Goal: Task Accomplishment & Management: Manage account settings

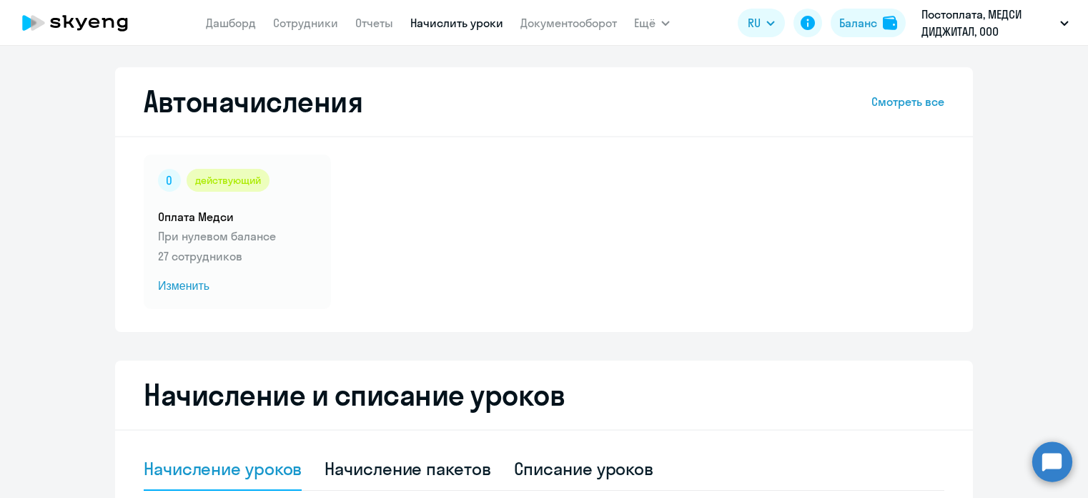
select select "10"
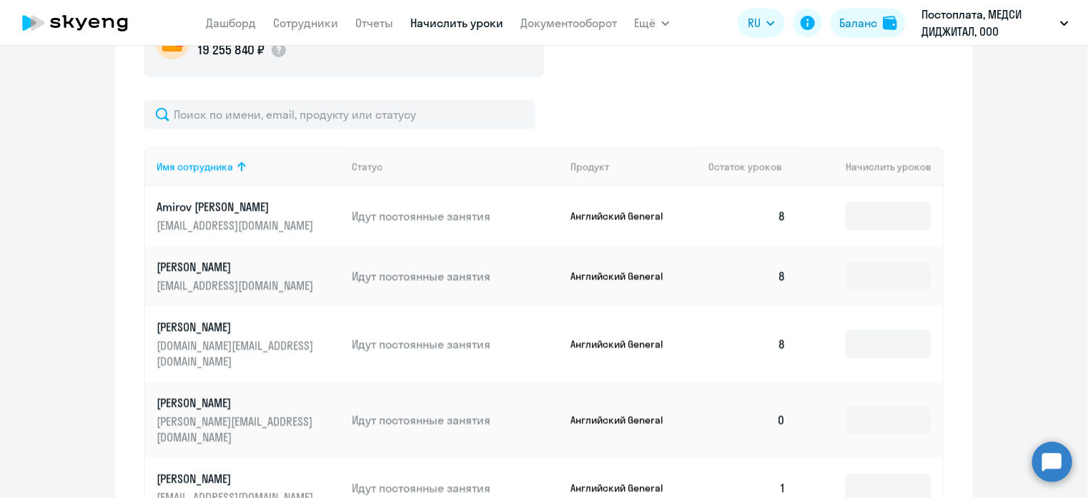
scroll to position [572, 0]
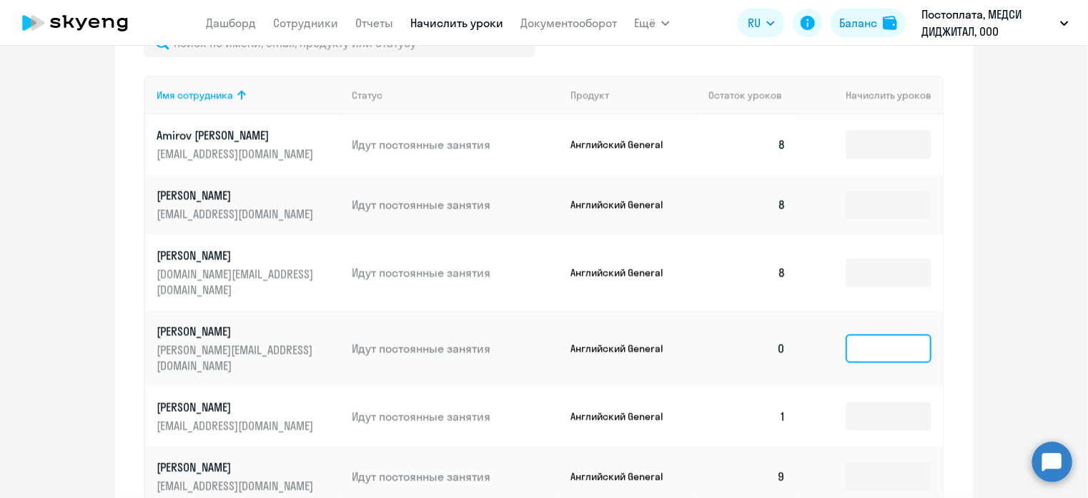
click at [850, 334] on input at bounding box center [889, 348] width 86 height 29
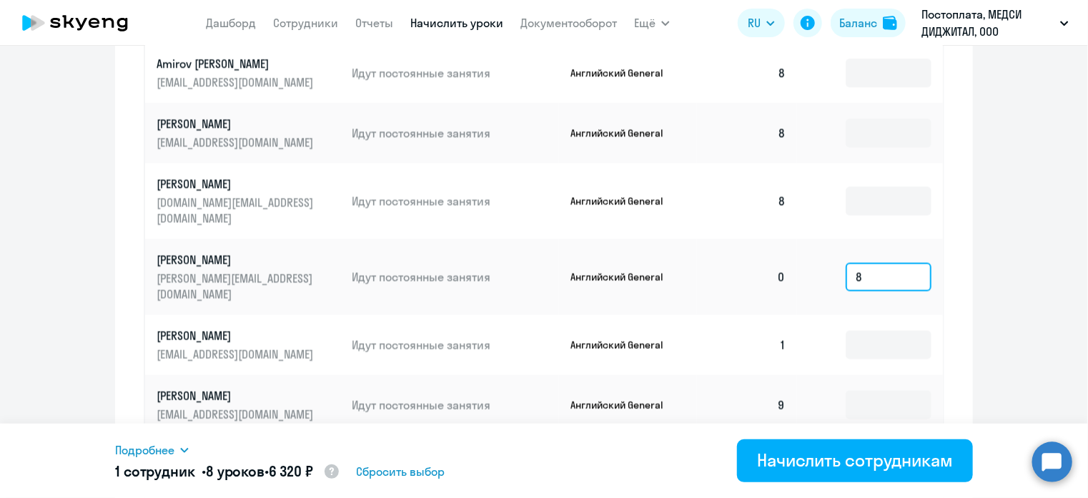
scroll to position [715, 0]
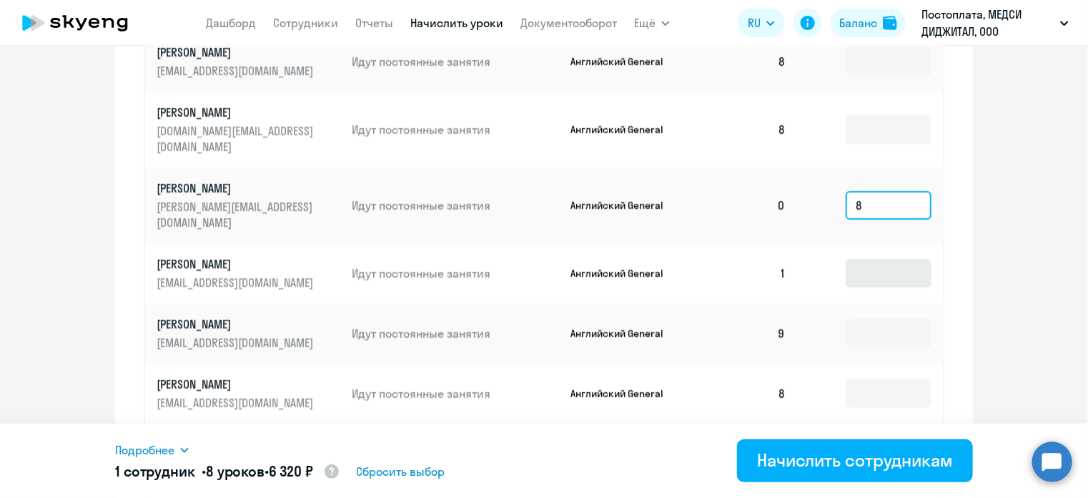
type input "8"
click at [851, 259] on input at bounding box center [889, 273] width 86 height 29
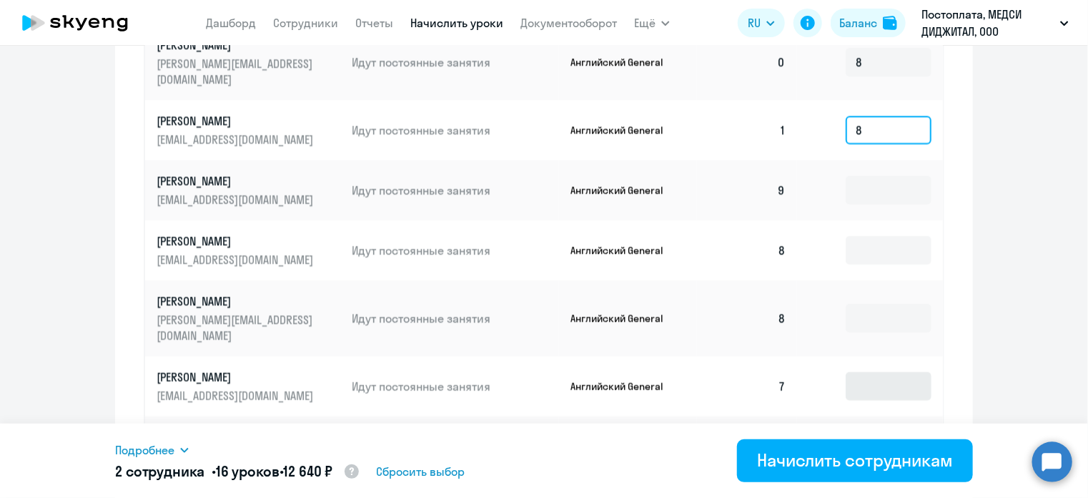
scroll to position [910, 0]
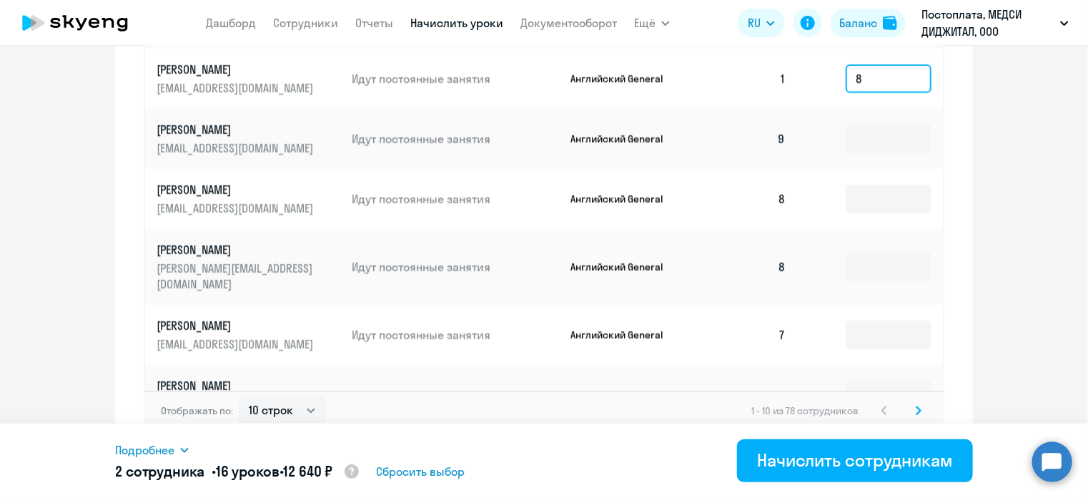
type input "8"
click at [917, 402] on svg-icon at bounding box center [918, 410] width 17 height 17
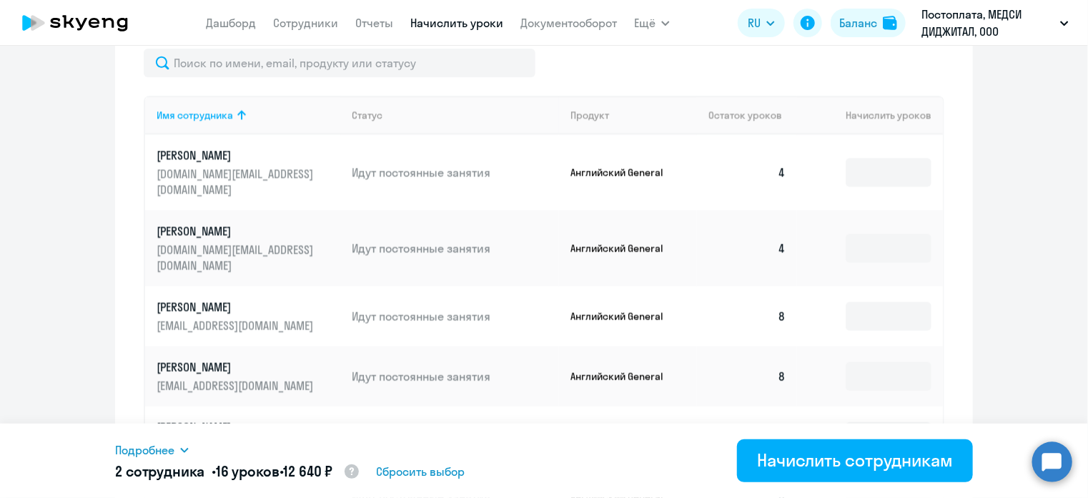
scroll to position [767, 0]
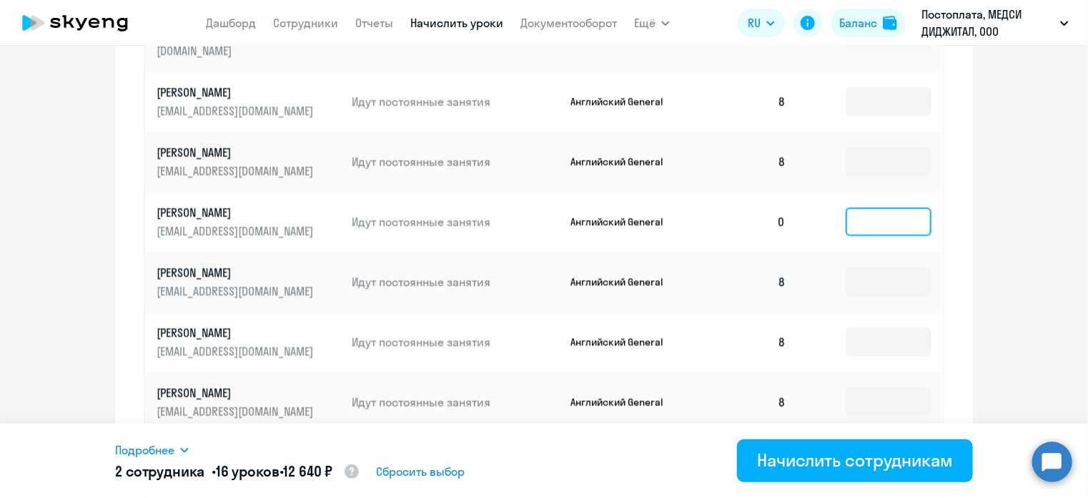
click at [846, 207] on input at bounding box center [889, 221] width 86 height 29
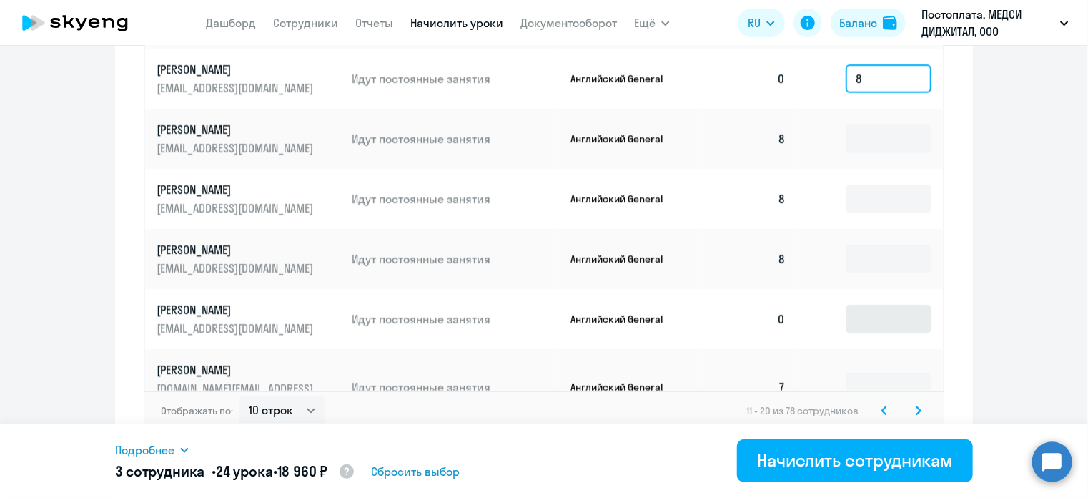
type input "8"
click at [875, 305] on input at bounding box center [889, 319] width 86 height 29
type input "8"
click at [916, 405] on icon at bounding box center [919, 410] width 6 height 10
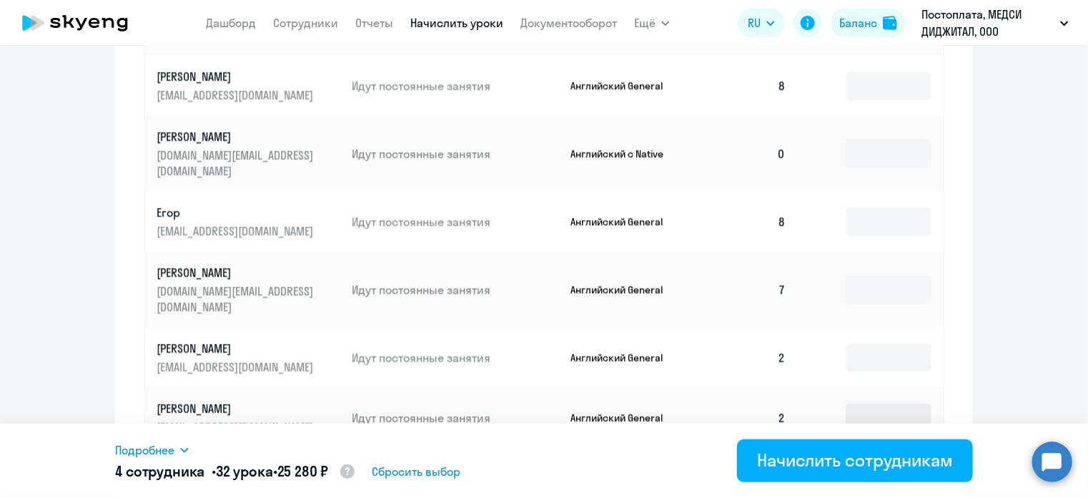
scroll to position [624, 0]
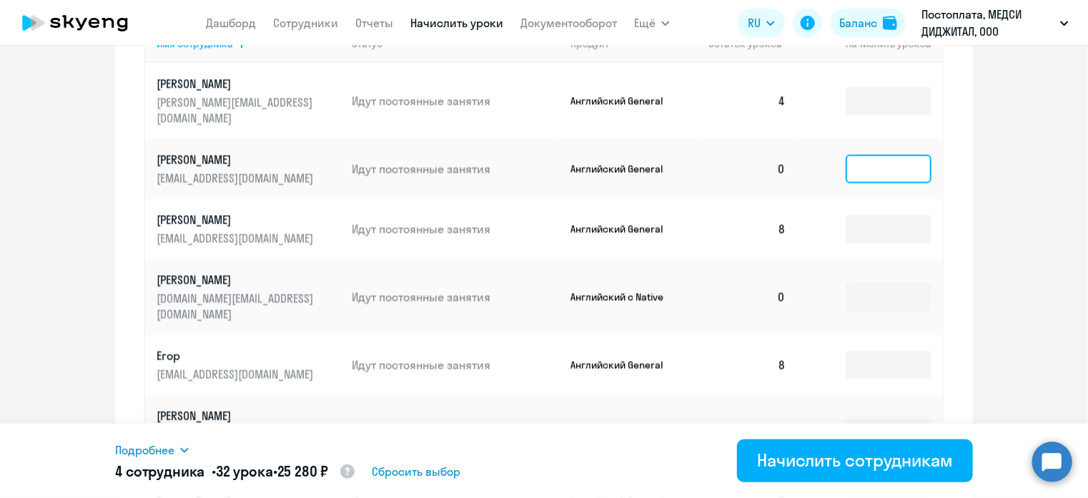
click at [859, 163] on input at bounding box center [889, 168] width 86 height 29
type input "8"
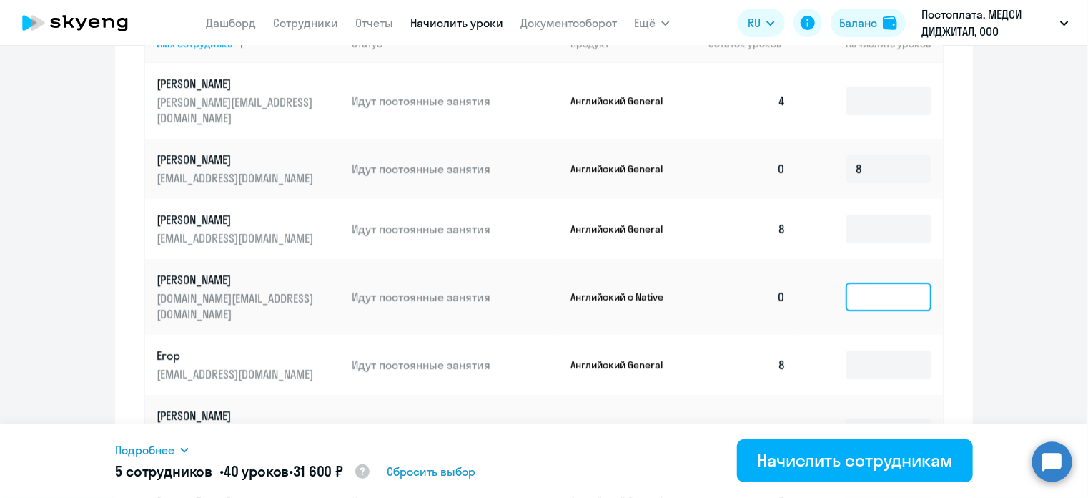
click at [881, 282] on input at bounding box center [889, 296] width 86 height 29
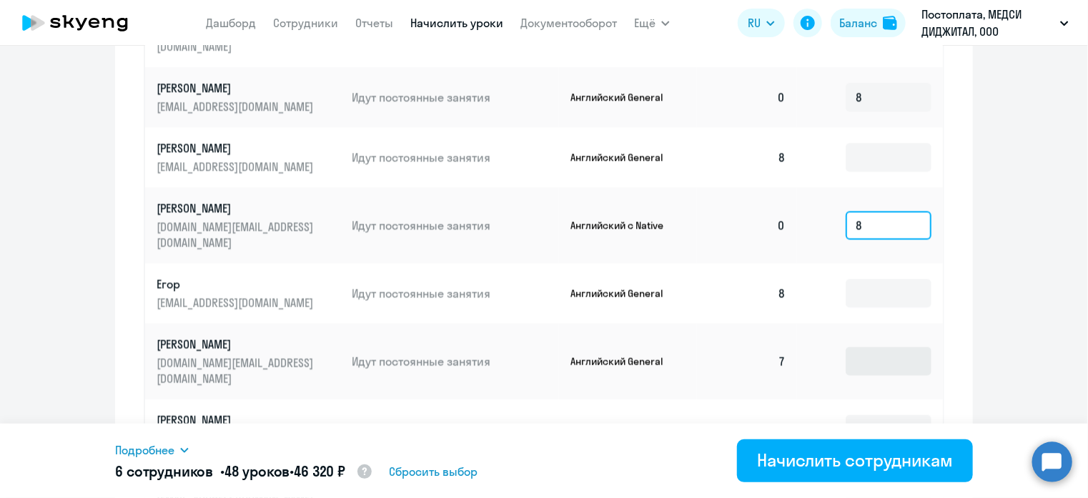
scroll to position [838, 0]
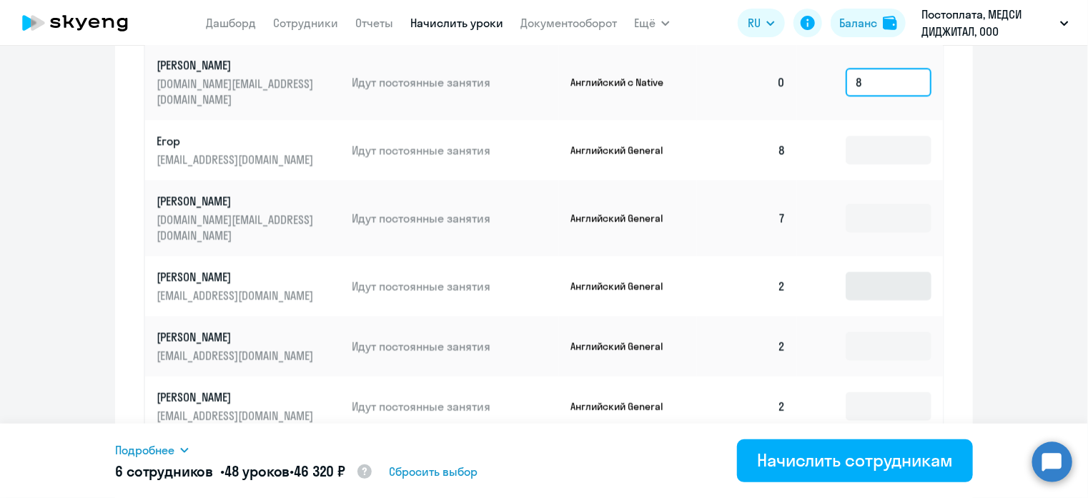
type input "8"
click at [882, 272] on input at bounding box center [889, 286] width 86 height 29
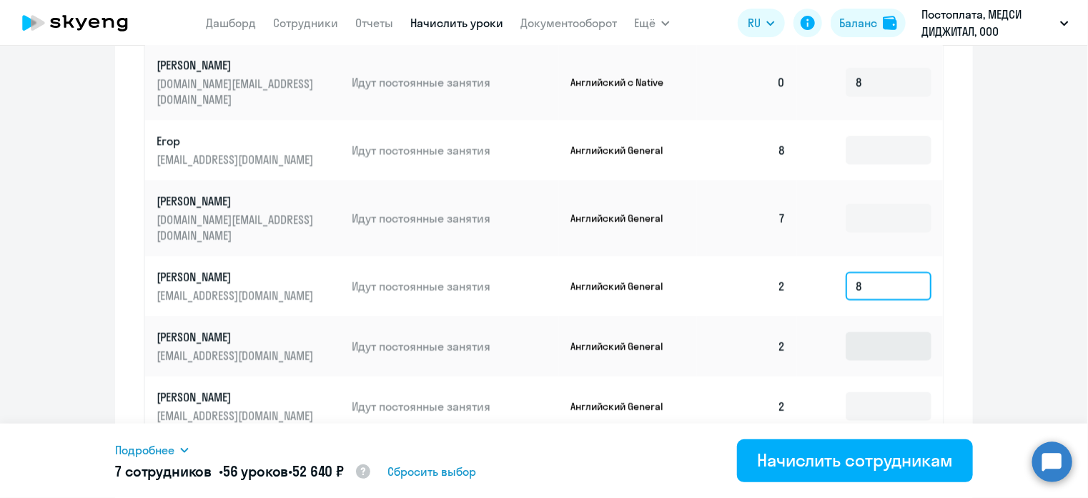
type input "8"
click at [887, 332] on input at bounding box center [889, 346] width 86 height 29
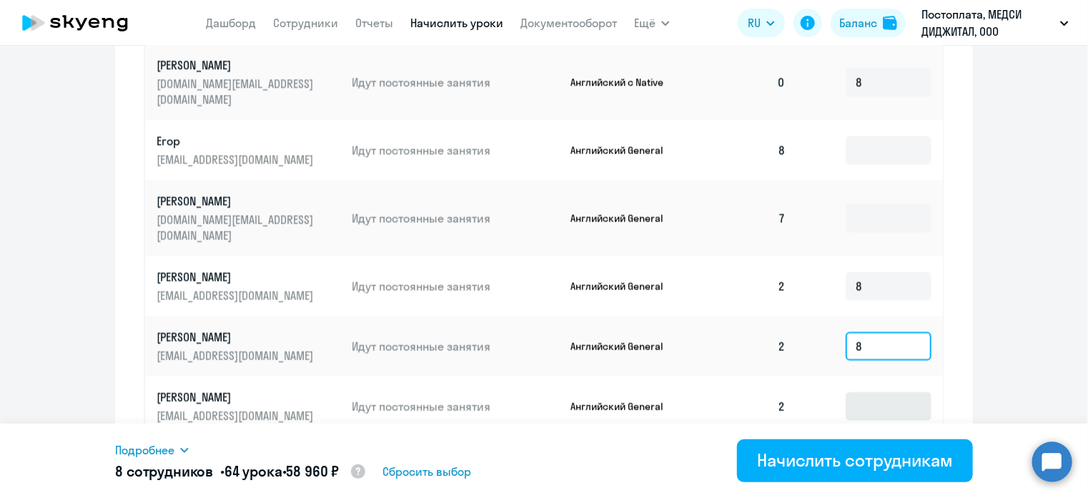
type input "8"
click at [890, 392] on input at bounding box center [889, 406] width 86 height 29
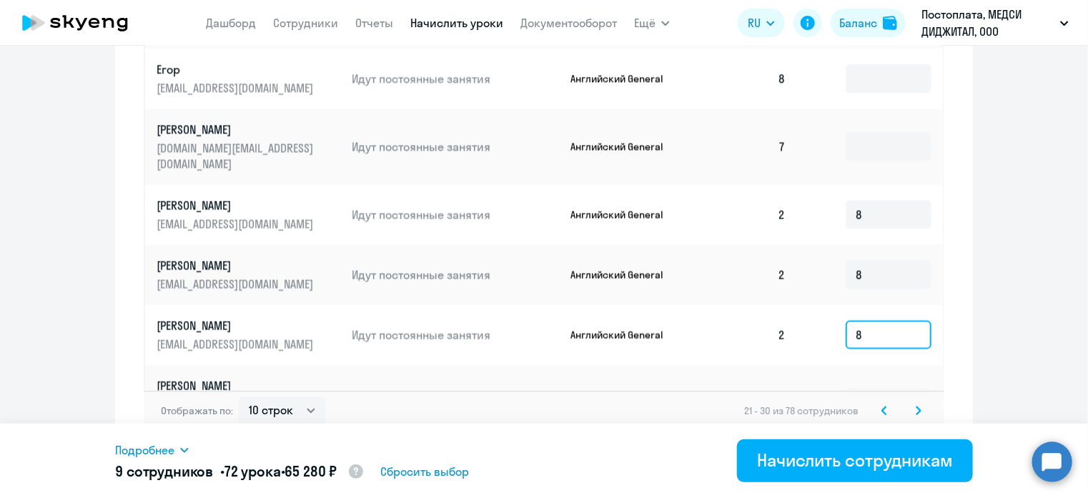
type input "8"
click at [916, 405] on icon at bounding box center [919, 410] width 6 height 10
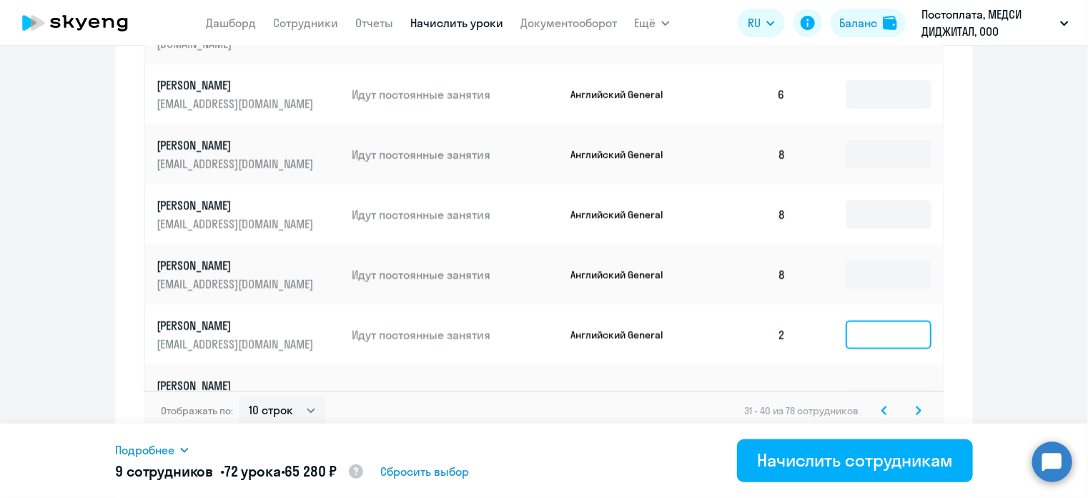
click at [879, 320] on input at bounding box center [889, 334] width 86 height 29
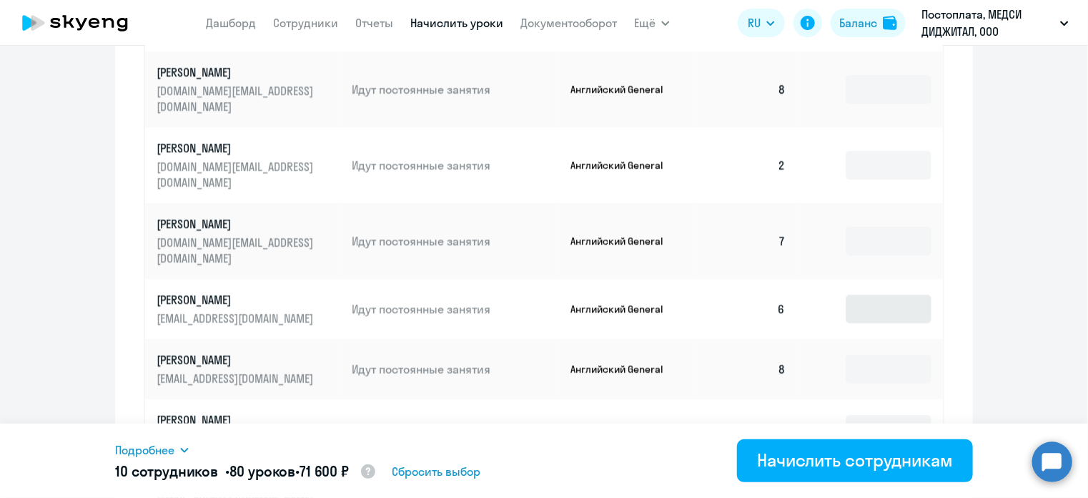
scroll to position [624, 0]
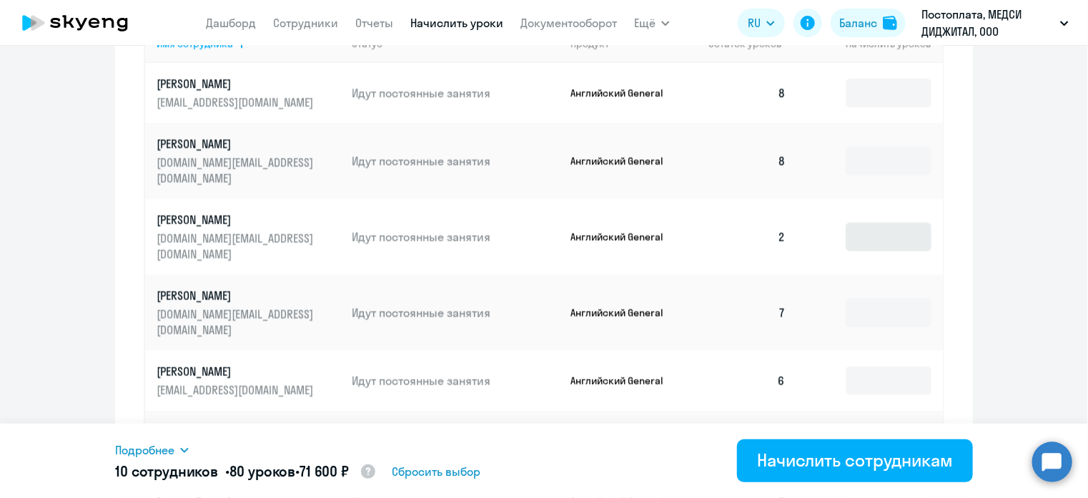
type input "8"
click at [861, 222] on input at bounding box center [889, 236] width 86 height 29
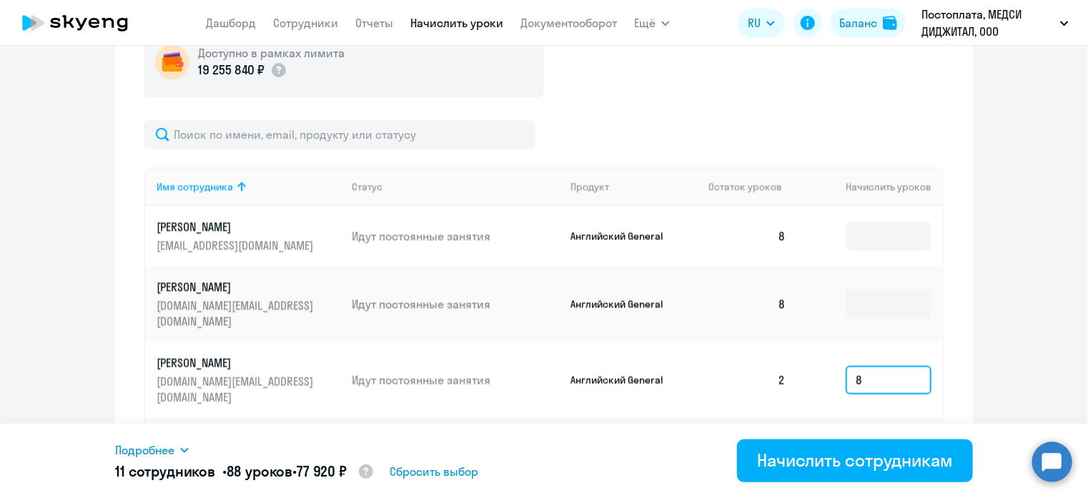
scroll to position [910, 0]
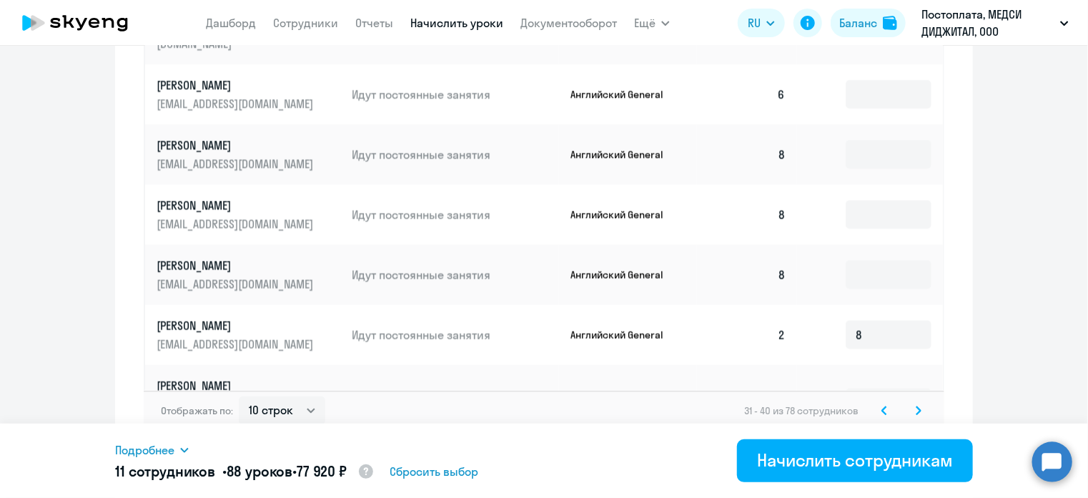
type input "8"
click at [917, 402] on svg-icon at bounding box center [918, 410] width 17 height 17
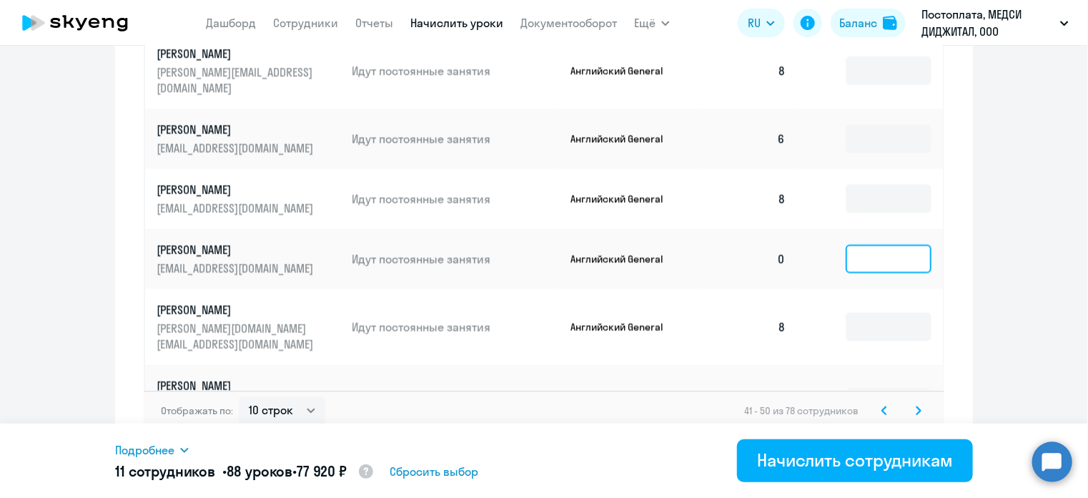
click at [861, 245] on input at bounding box center [889, 259] width 86 height 29
type input "8"
click at [912, 390] on div "Отображать по: 10 строк 30 строк 50 строк 41 - 50 из 78 сотрудников" at bounding box center [544, 410] width 801 height 40
click at [917, 406] on icon at bounding box center [919, 410] width 4 height 8
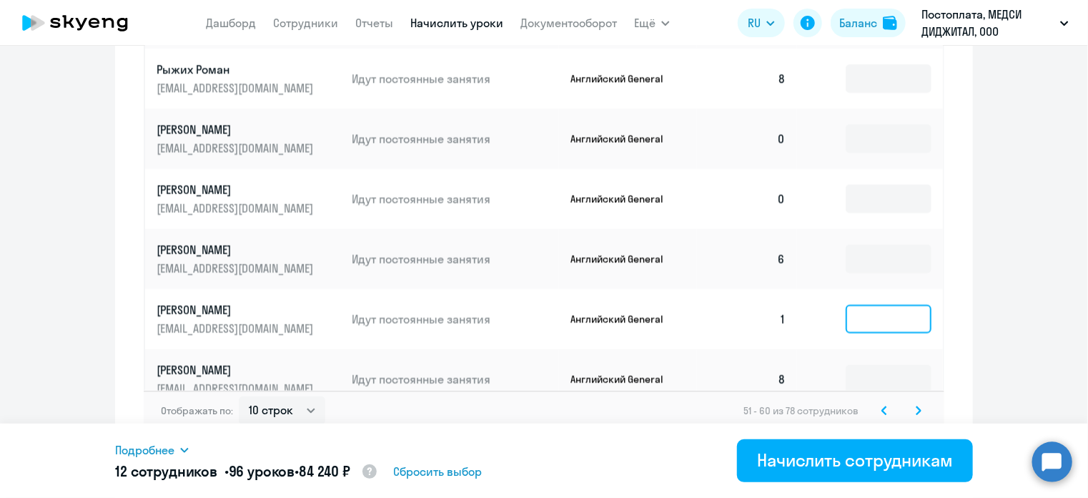
click at [898, 305] on input at bounding box center [889, 319] width 86 height 29
type input "8"
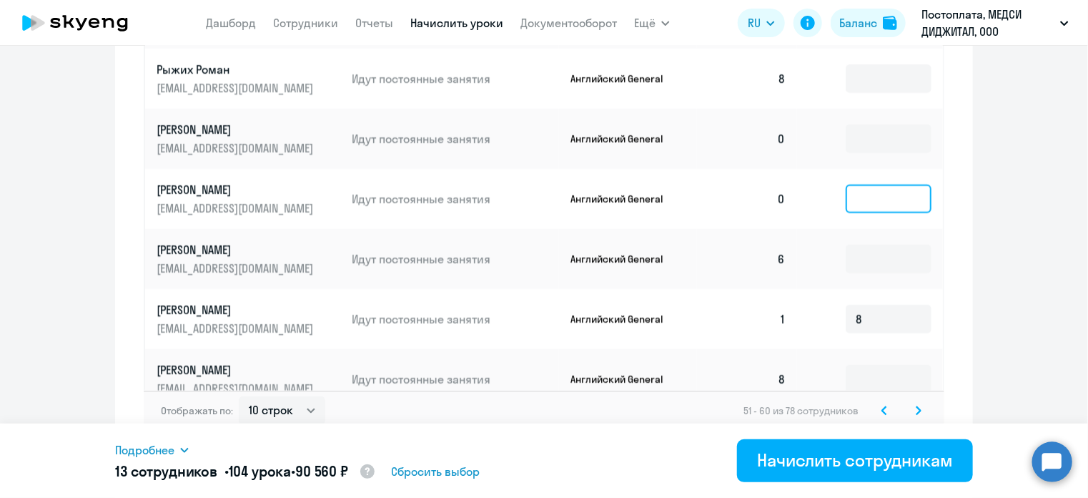
click at [874, 184] on input at bounding box center [889, 198] width 86 height 29
type input "8"
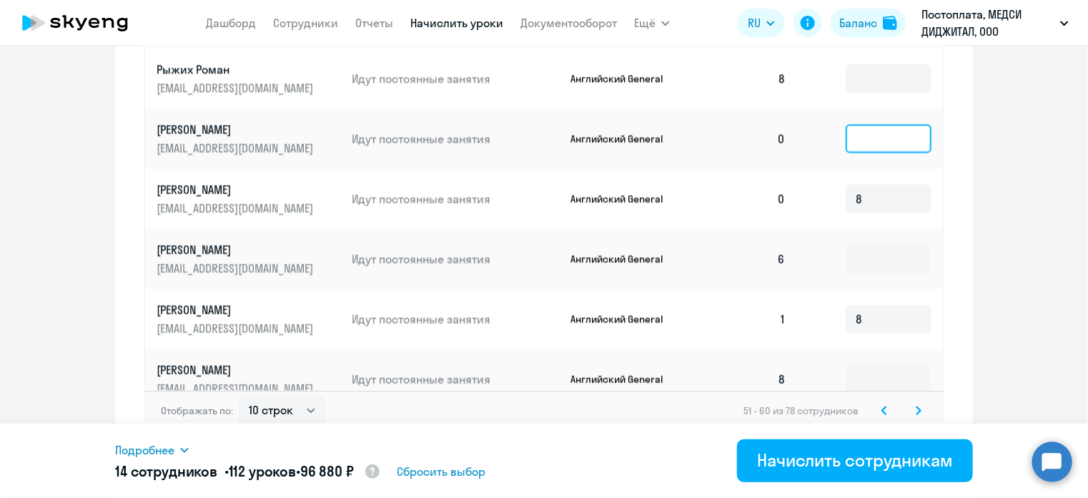
click at [857, 124] on input at bounding box center [889, 138] width 86 height 29
type input "8"
click at [917, 406] on icon at bounding box center [919, 410] width 4 height 8
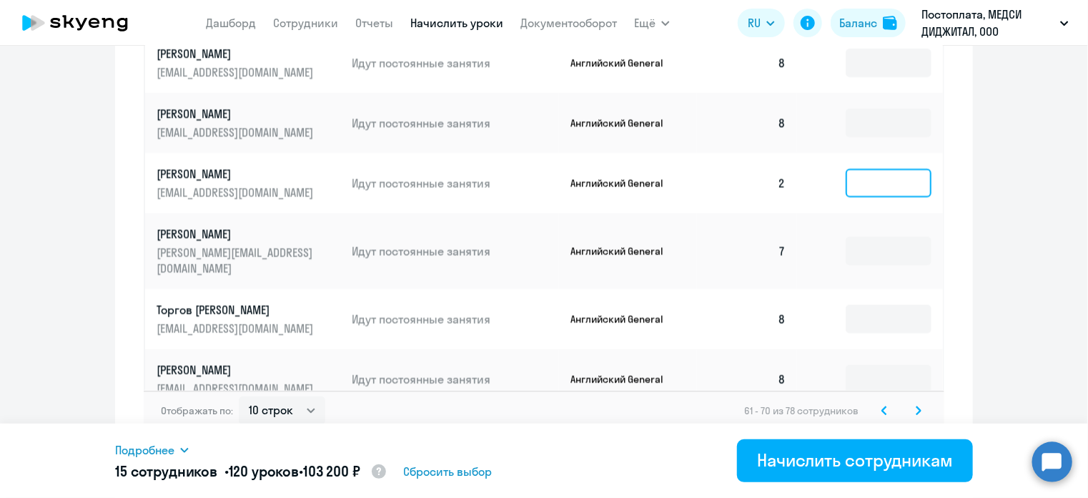
click at [855, 174] on input at bounding box center [889, 183] width 86 height 29
type input "8"
click at [918, 402] on svg-icon at bounding box center [918, 410] width 17 height 17
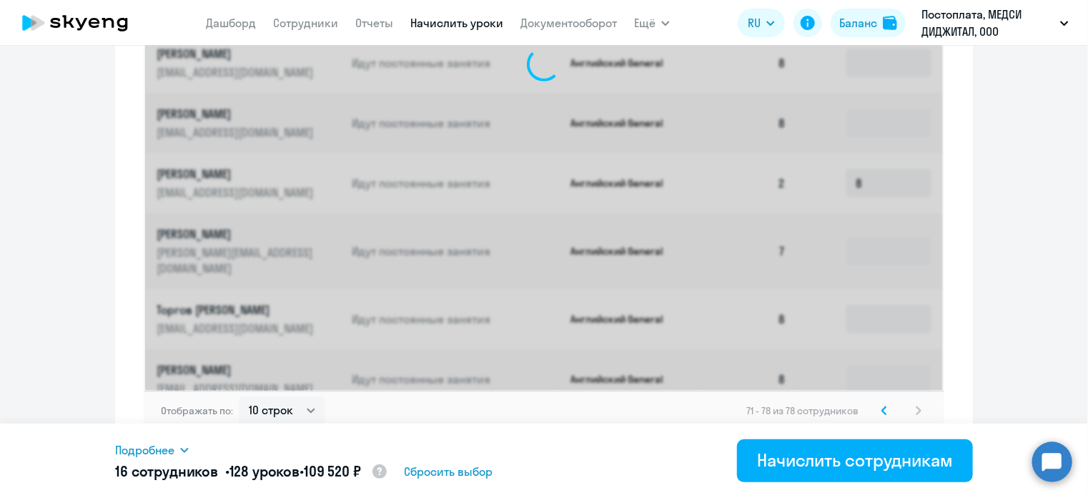
scroll to position [789, 0]
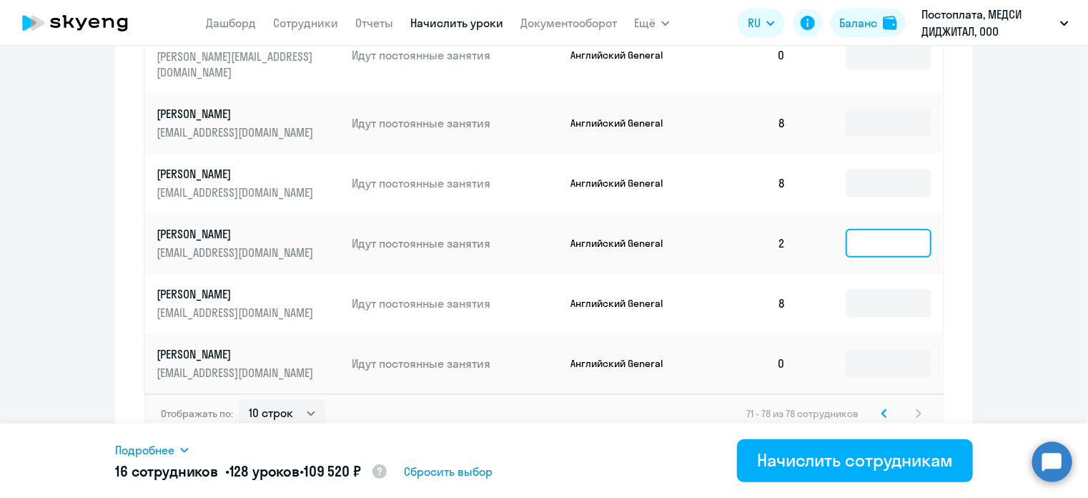
click at [863, 229] on input at bounding box center [889, 243] width 86 height 29
type input "8"
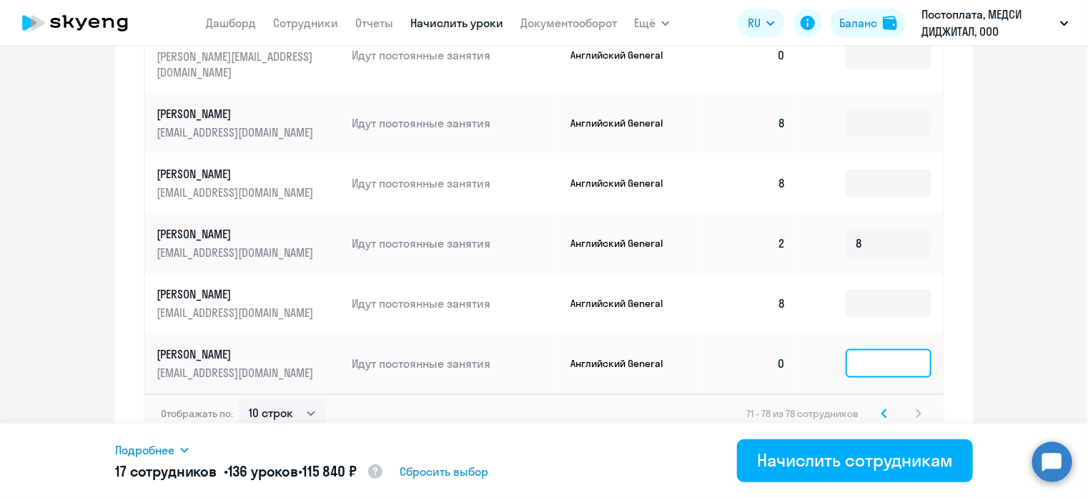
click at [881, 349] on input at bounding box center [889, 363] width 86 height 29
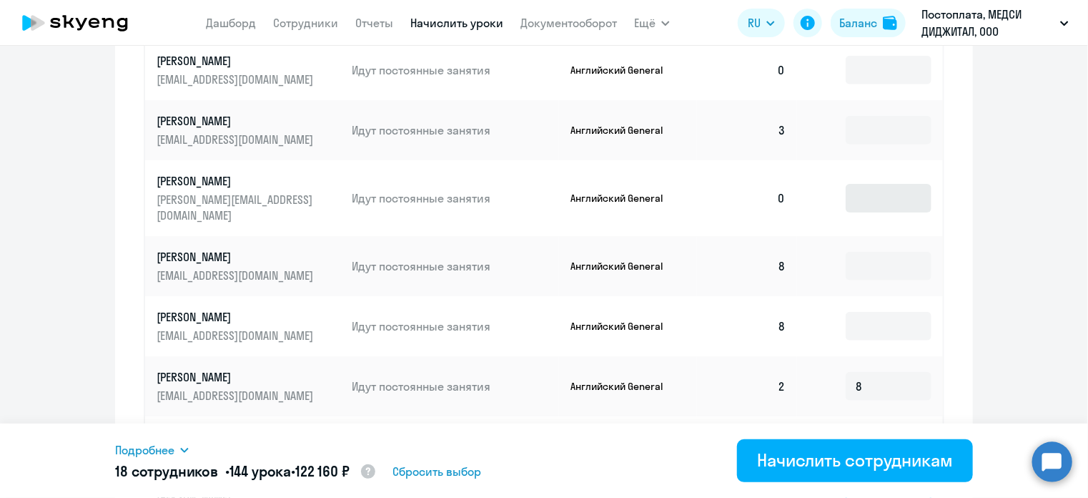
type input "8"
click at [861, 198] on input at bounding box center [889, 198] width 86 height 29
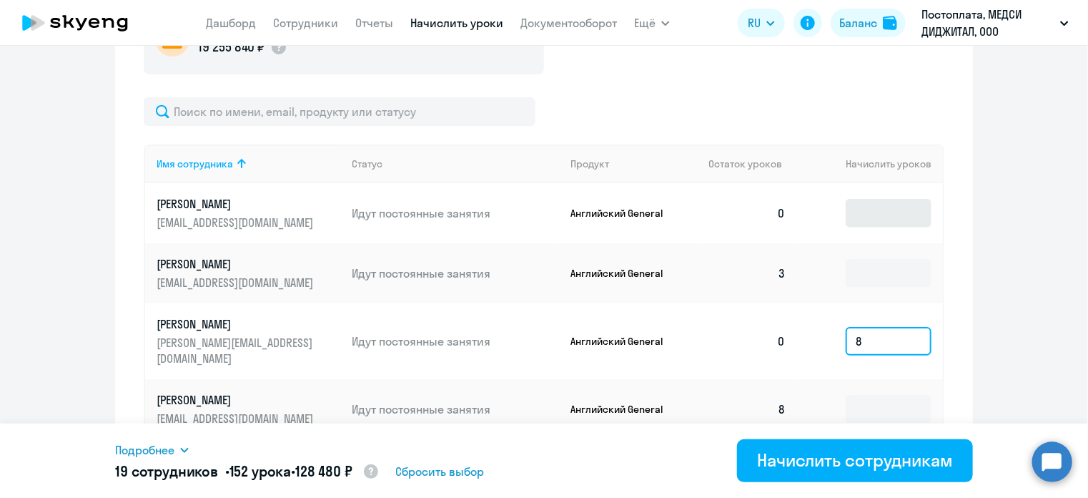
type input "8"
click at [869, 217] on input at bounding box center [889, 213] width 86 height 29
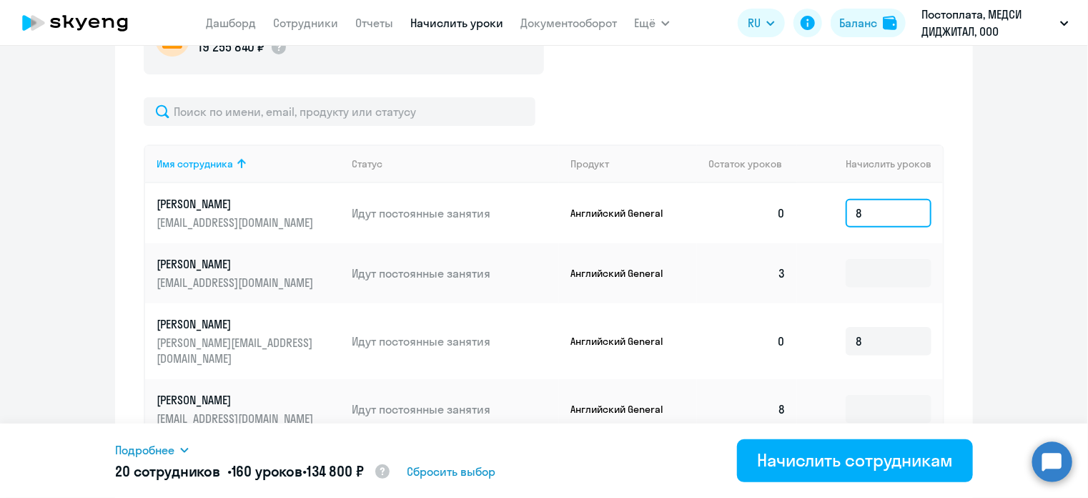
scroll to position [789, 0]
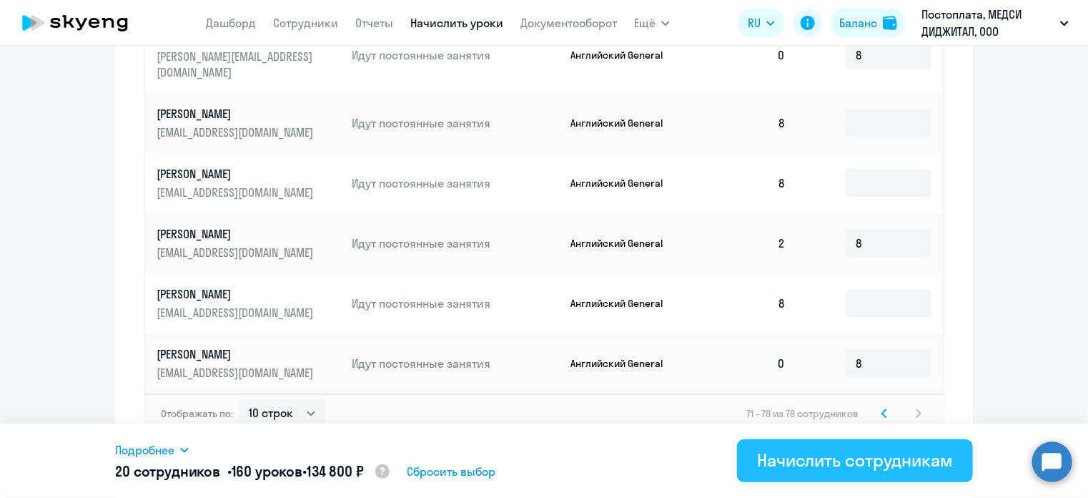
type input "8"
click at [904, 446] on button "Начислить сотрудникам" at bounding box center [855, 460] width 236 height 43
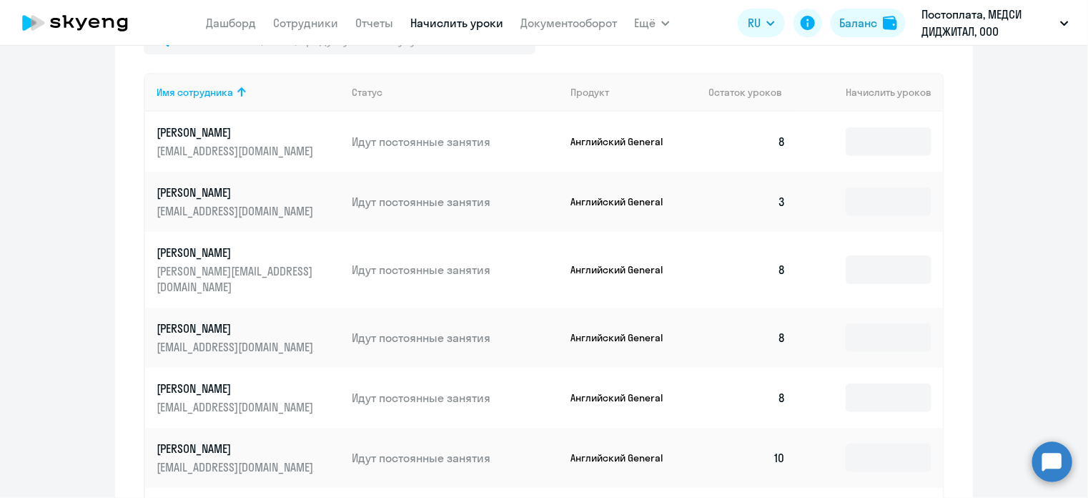
scroll to position [718, 0]
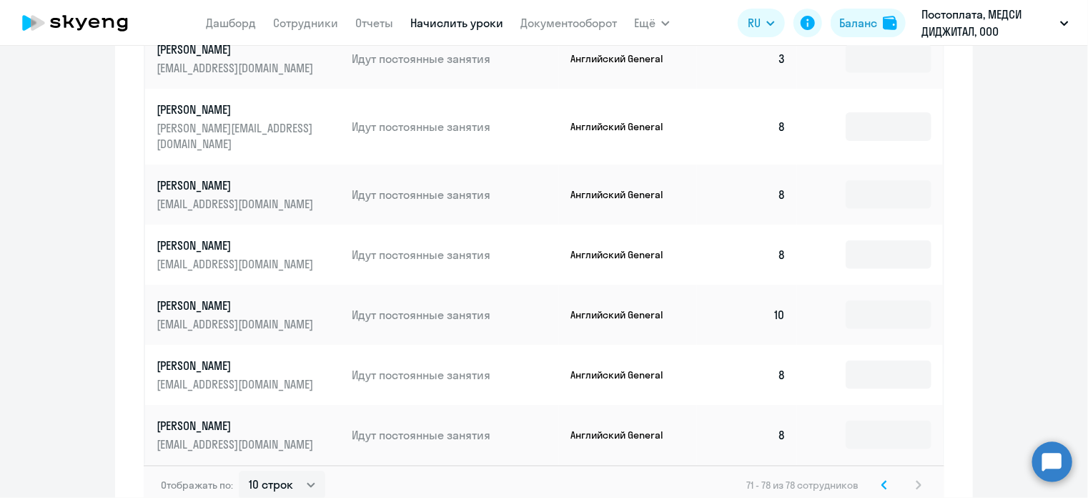
click at [876, 476] on svg-icon at bounding box center [884, 484] width 17 height 17
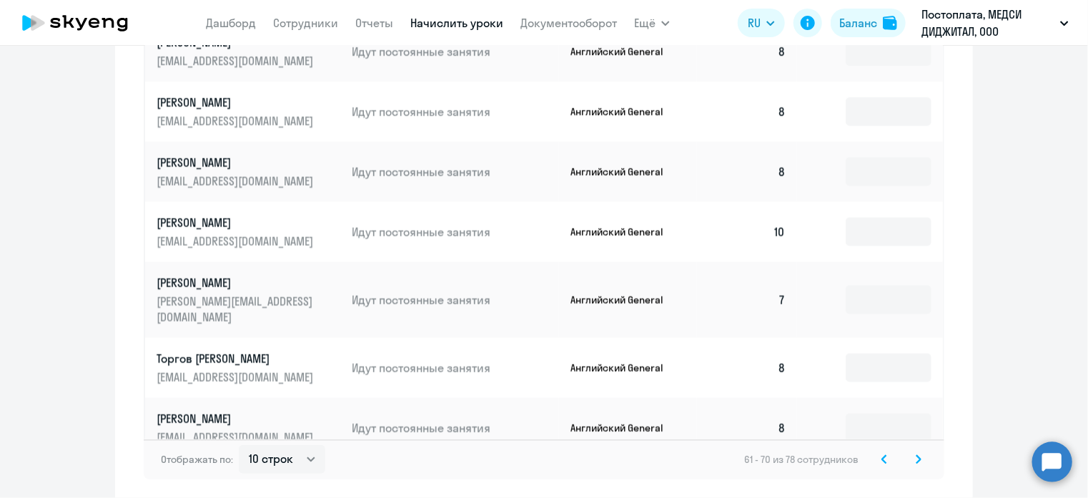
scroll to position [910, 0]
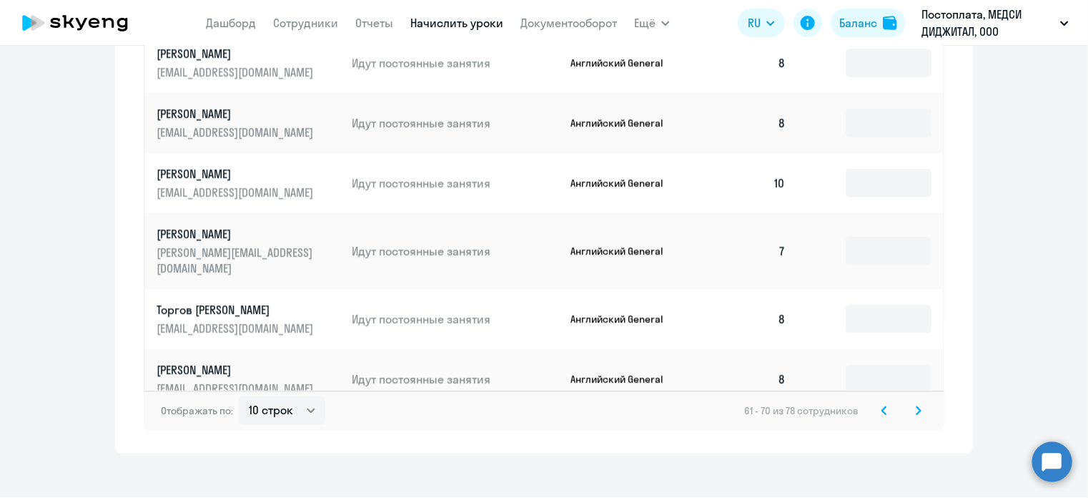
click at [882, 405] on icon at bounding box center [885, 410] width 6 height 10
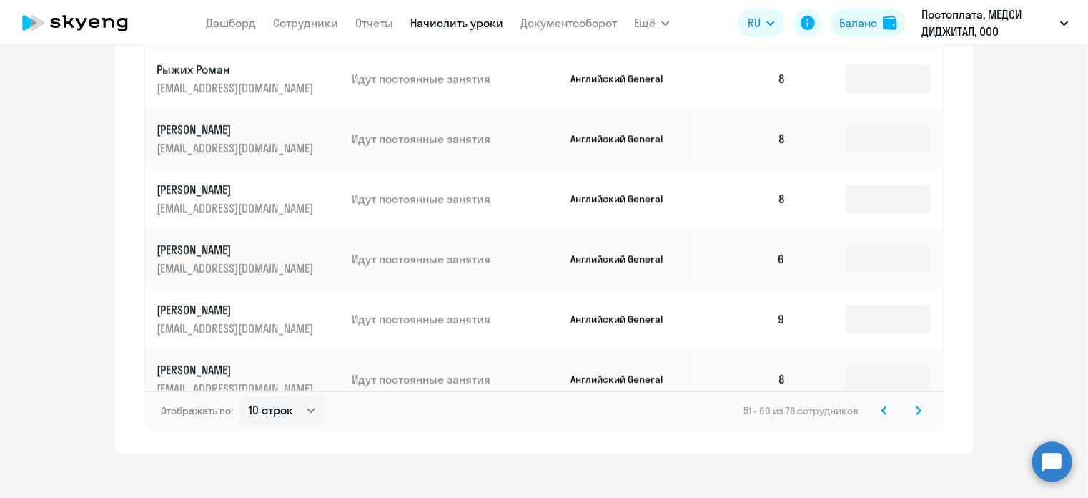
click at [876, 402] on svg-icon at bounding box center [884, 410] width 17 height 17
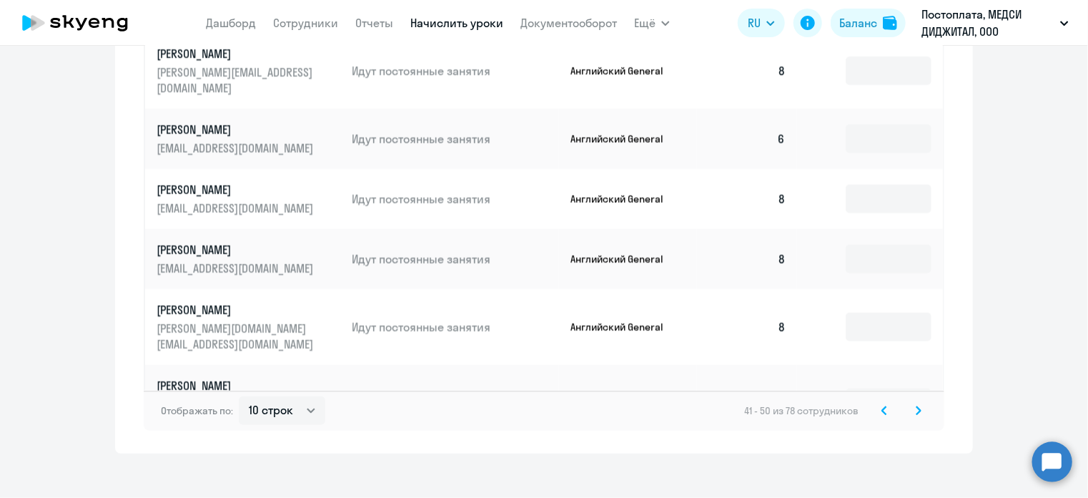
click at [880, 403] on svg-icon at bounding box center [884, 410] width 17 height 17
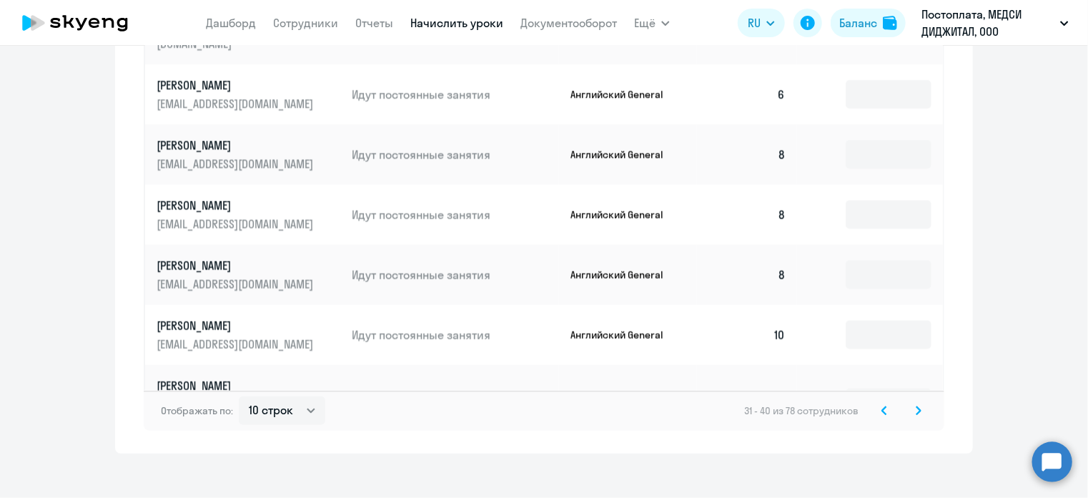
click at [882, 405] on icon at bounding box center [885, 410] width 6 height 10
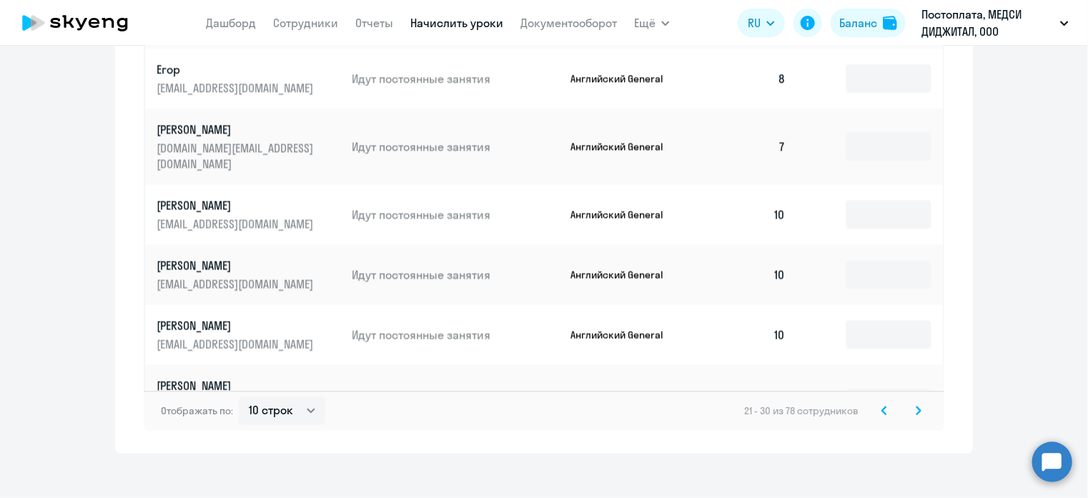
click at [882, 405] on icon at bounding box center [885, 410] width 6 height 10
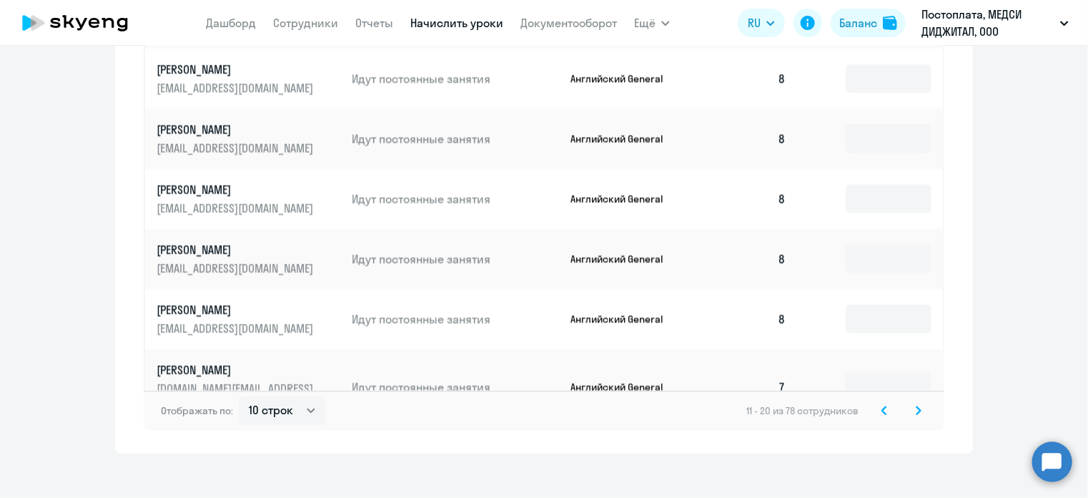
click at [876, 402] on svg-icon at bounding box center [884, 410] width 17 height 17
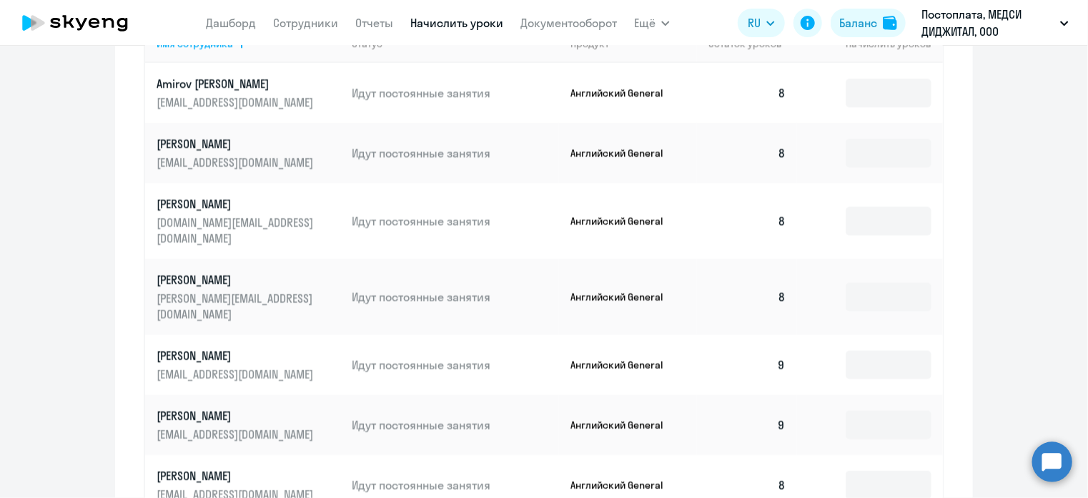
scroll to position [481, 0]
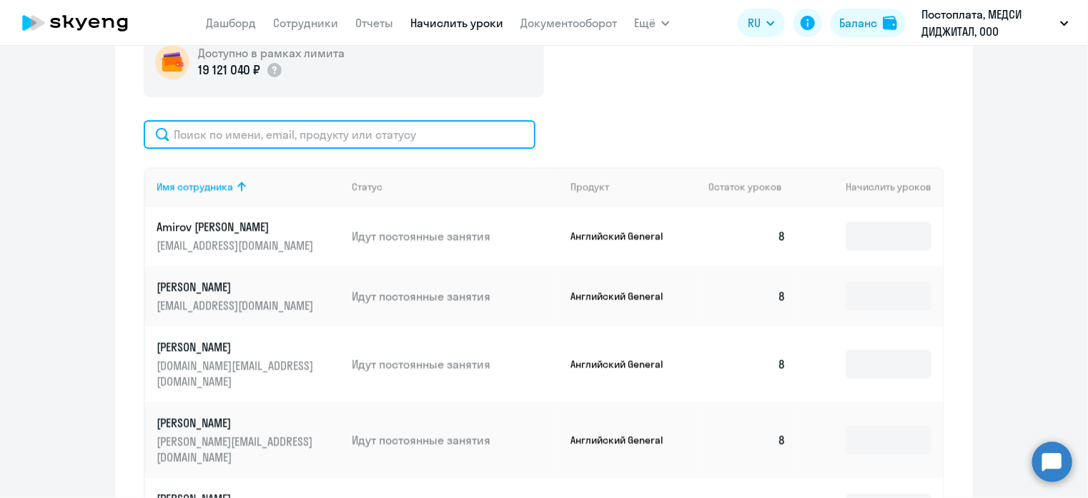
click at [369, 142] on input "text" at bounding box center [340, 134] width 392 height 29
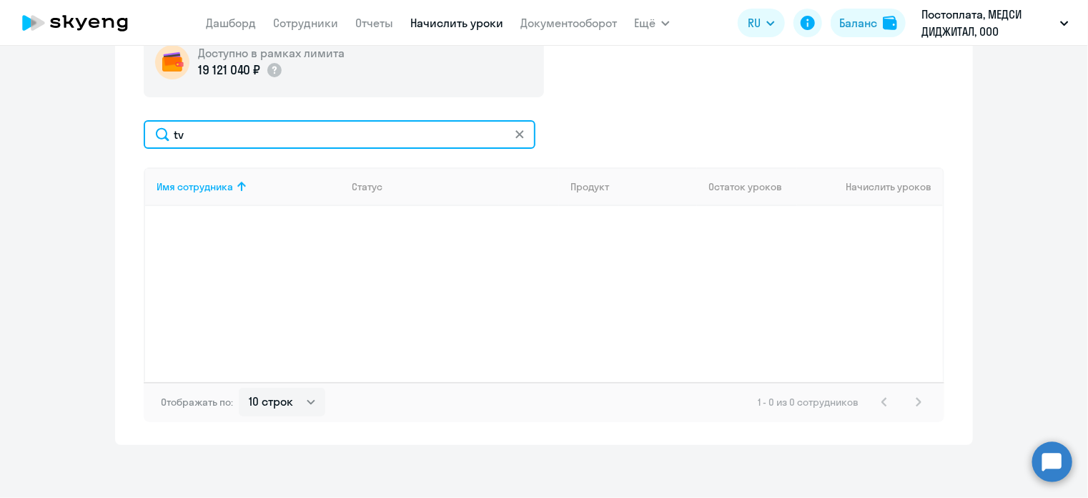
type input "t"
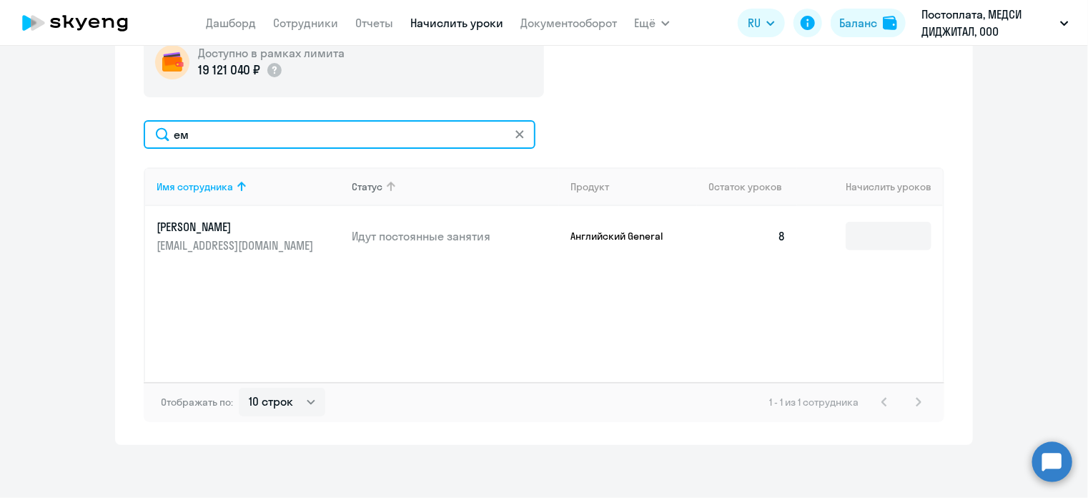
type input "е"
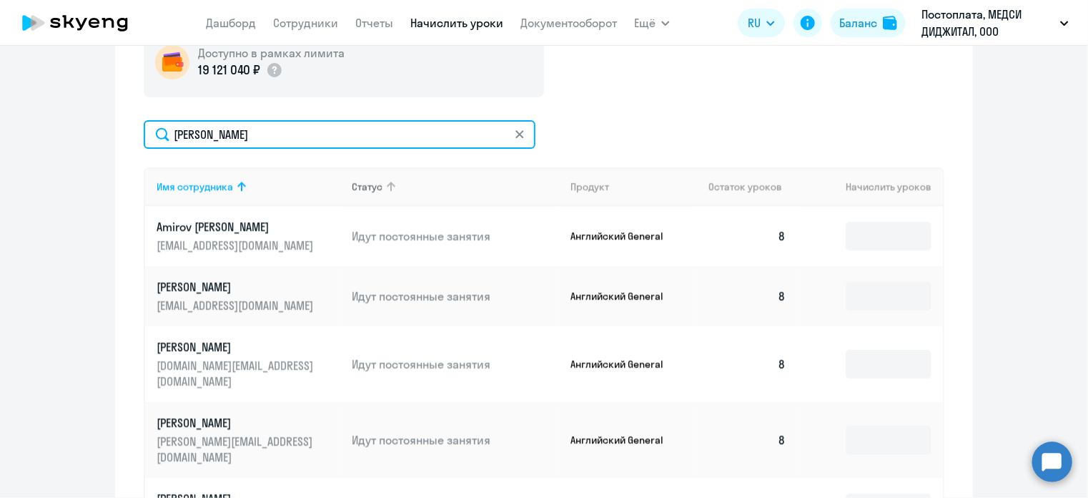
type input "[PERSON_NAME]"
